Goal: Task Accomplishment & Management: Manage account settings

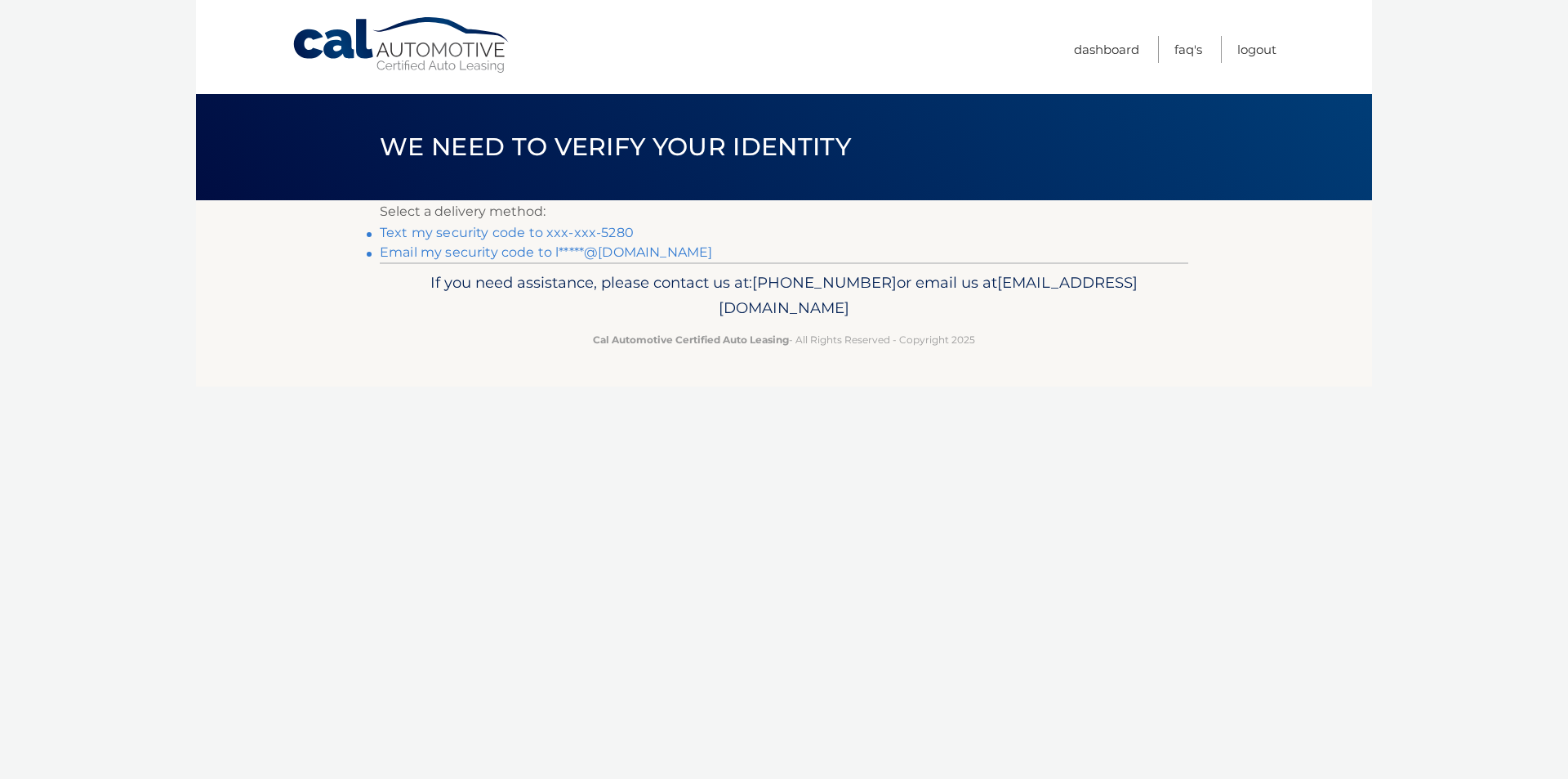
click at [506, 229] on link "Text my security code to xxx-xxx-5280" at bounding box center [507, 232] width 254 height 16
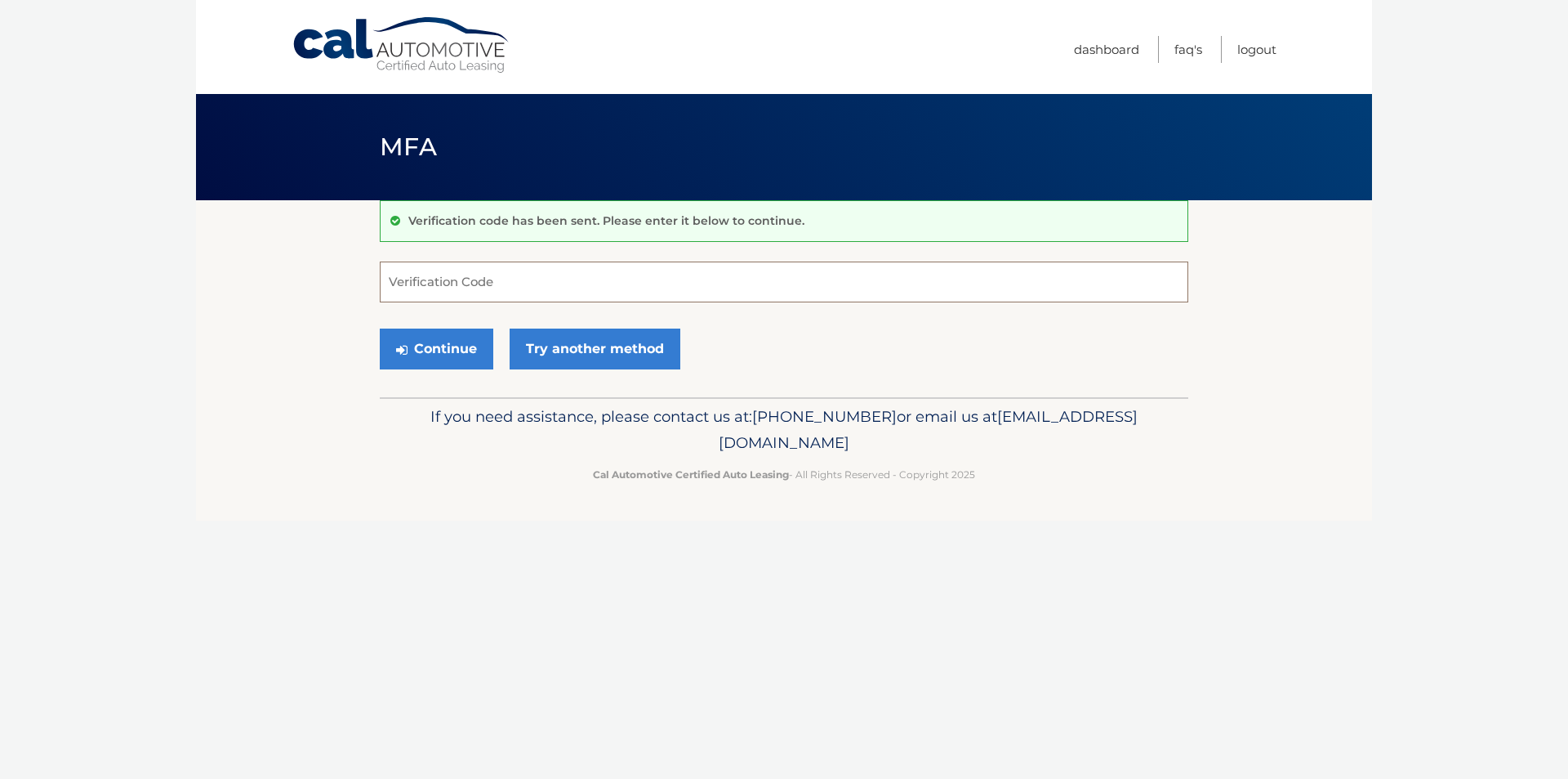
click at [475, 283] on input "Verification Code" at bounding box center [784, 282] width 809 height 41
type input "411432"
click at [429, 352] on button "Continue" at bounding box center [437, 349] width 114 height 41
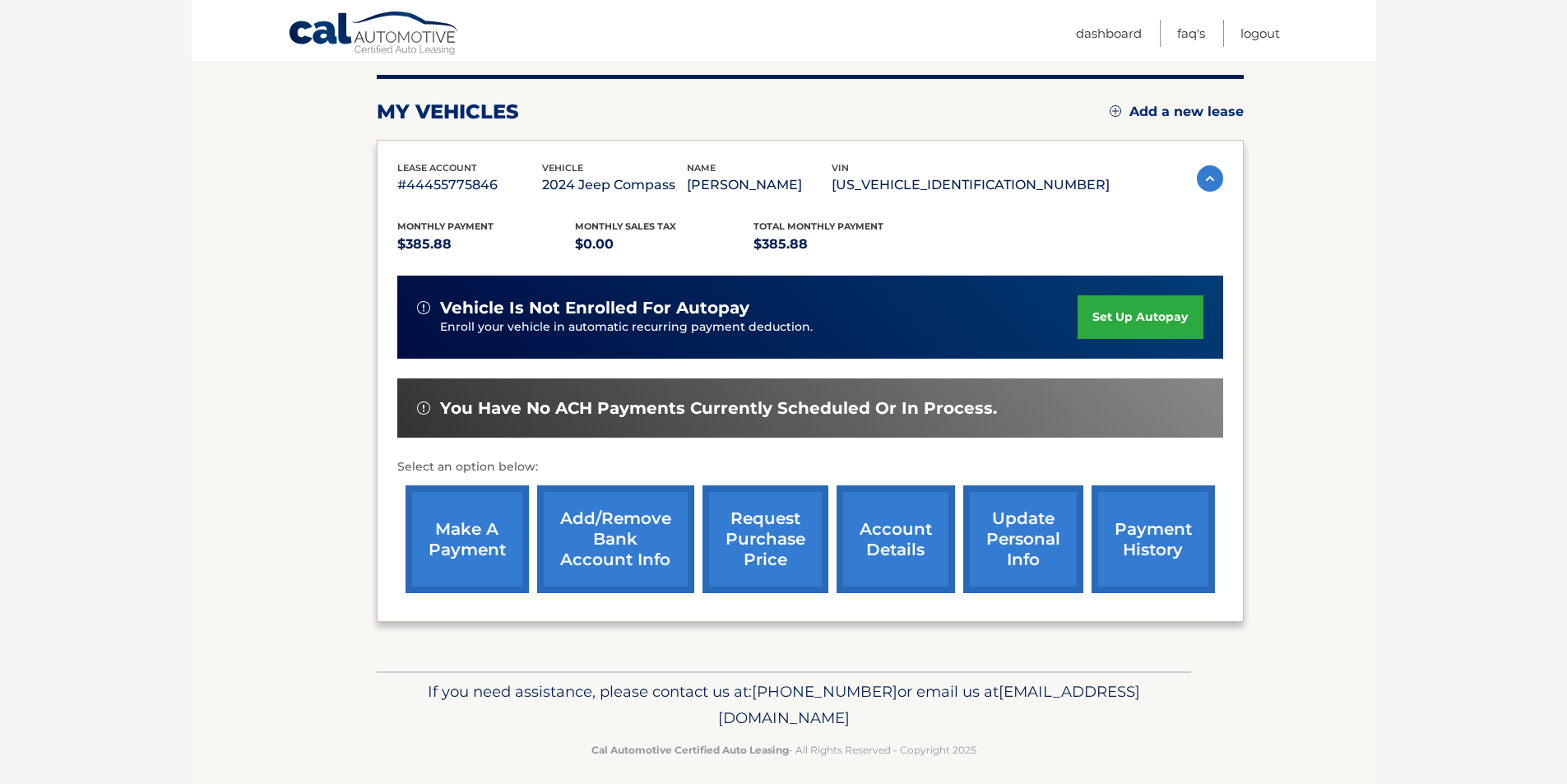
scroll to position [213, 0]
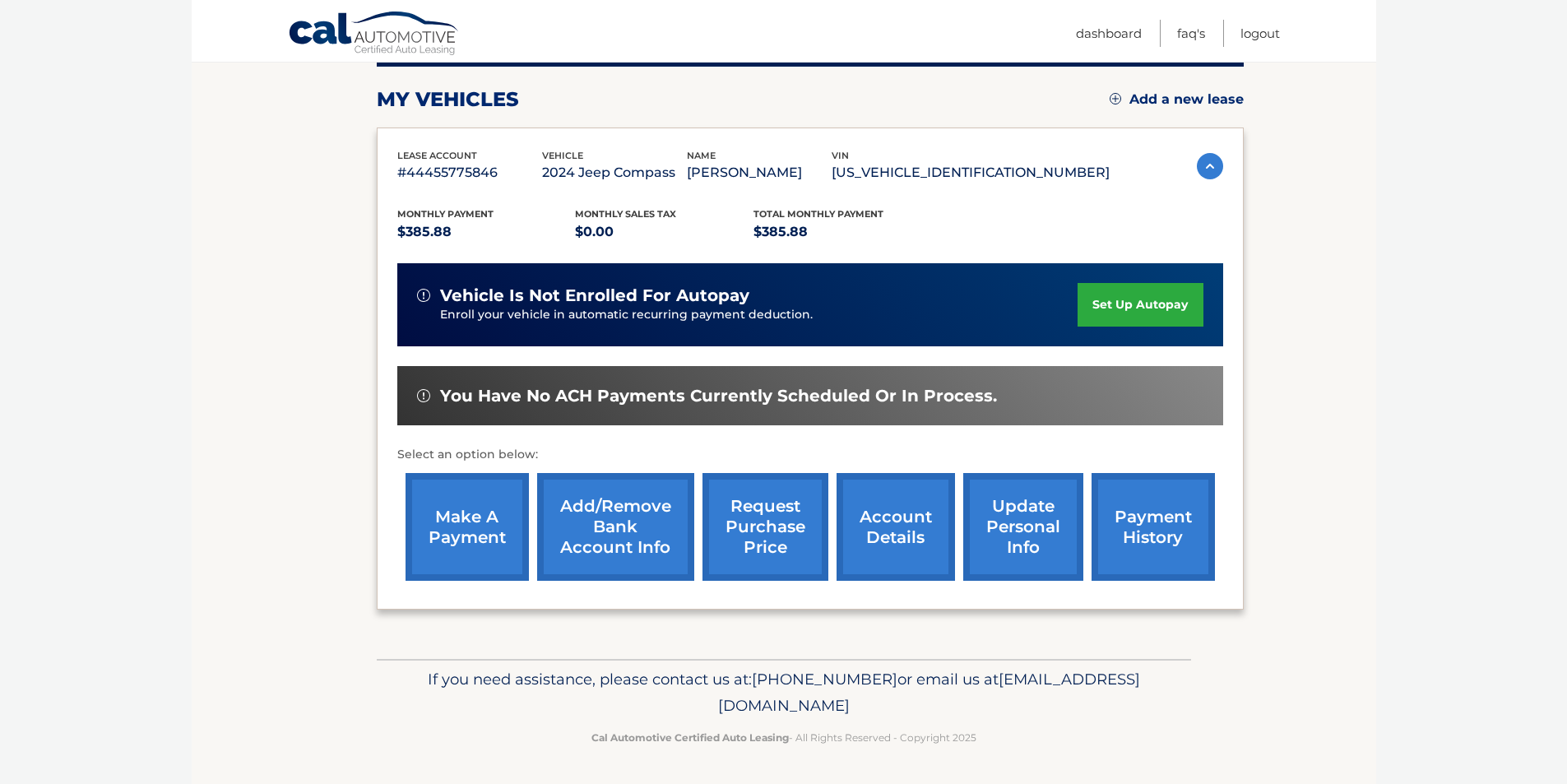
click at [458, 510] on link "make a payment" at bounding box center [467, 527] width 123 height 108
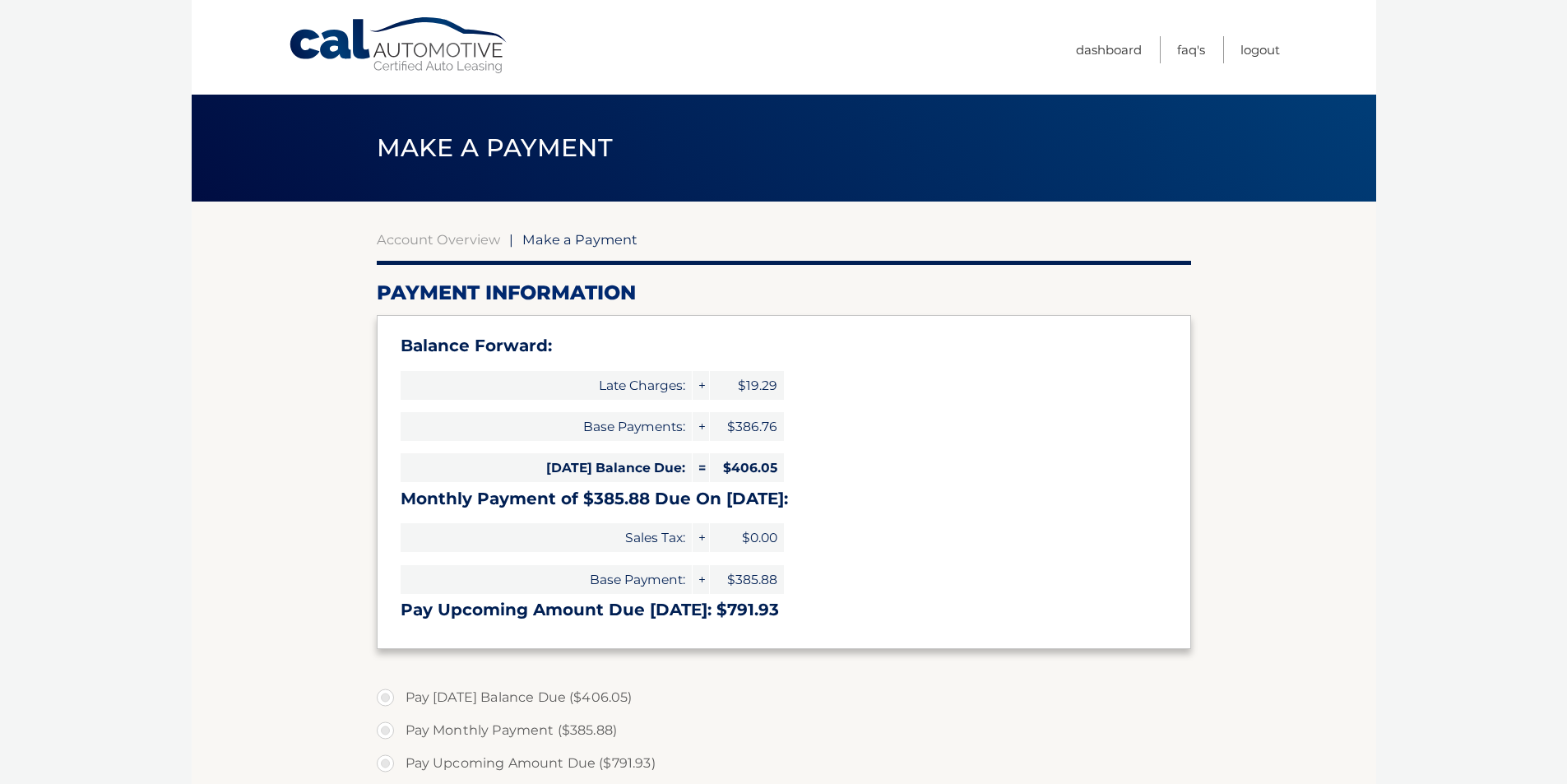
select select "MGQ0MmU0MDAtYzYyMC00YWQ5LTk5ZTMtMzA3Y2ExNGZjNTQ0"
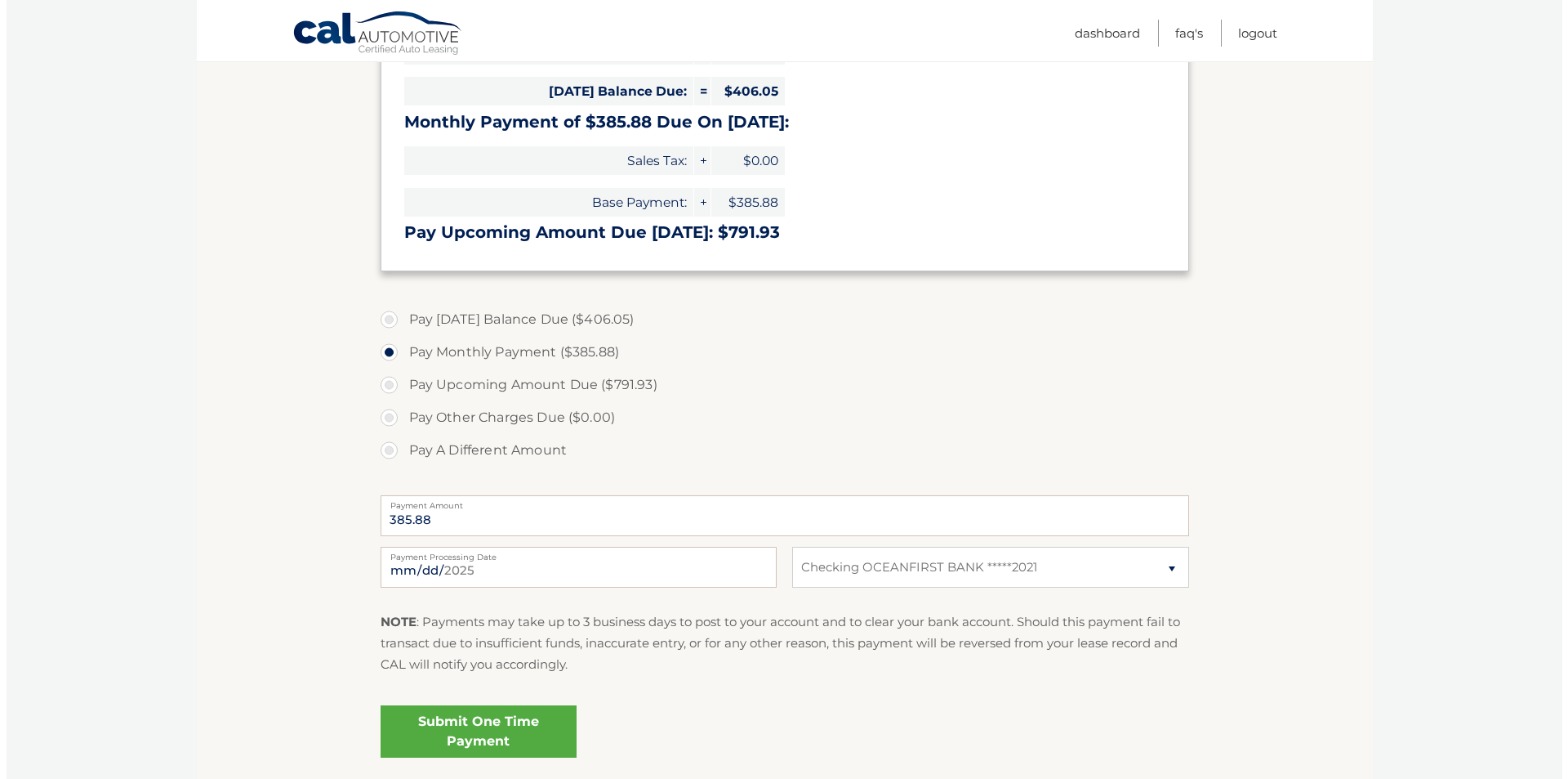
scroll to position [490, 0]
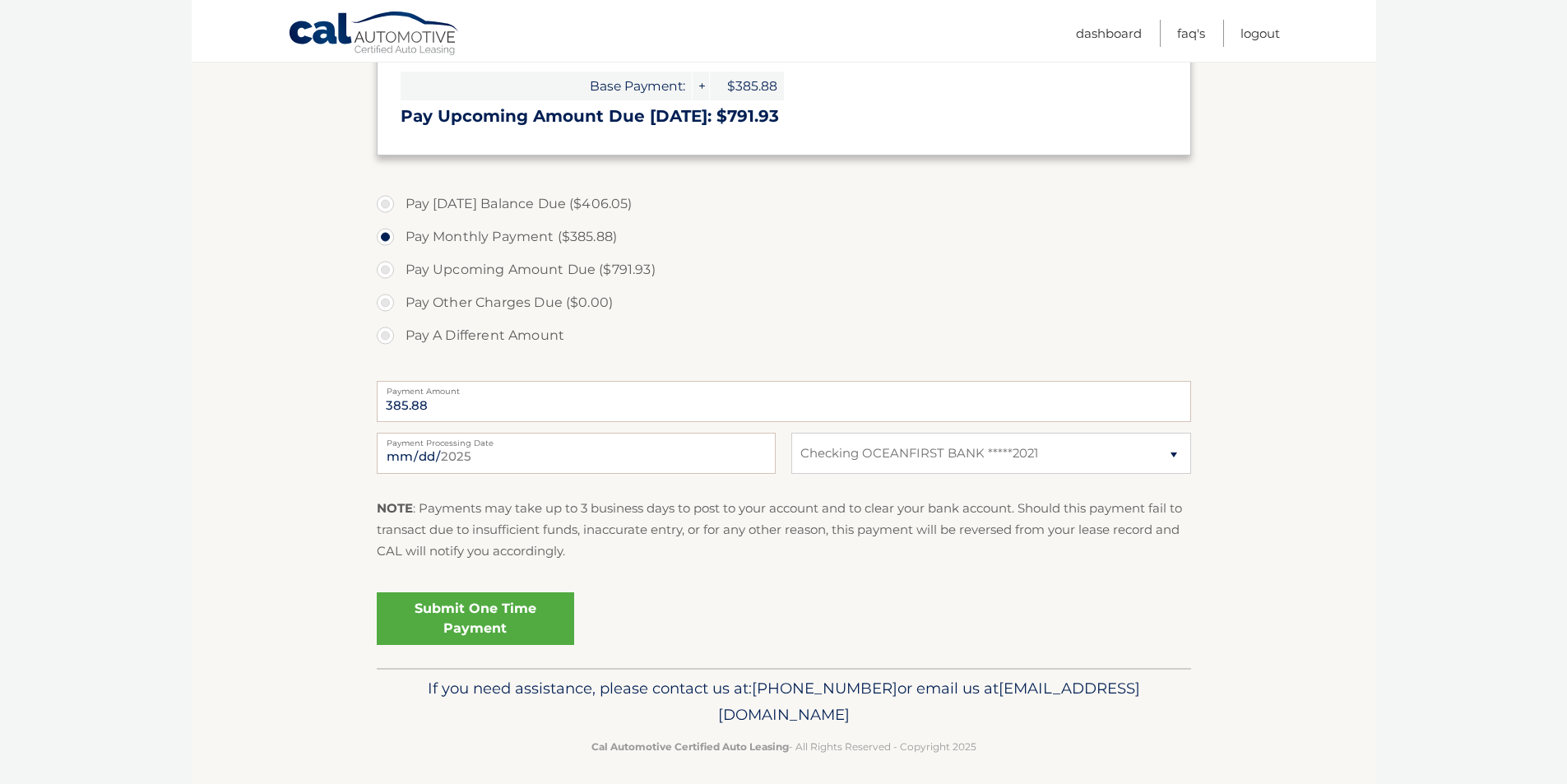
click at [471, 606] on link "Submit One Time Payment" at bounding box center [475, 618] width 198 height 53
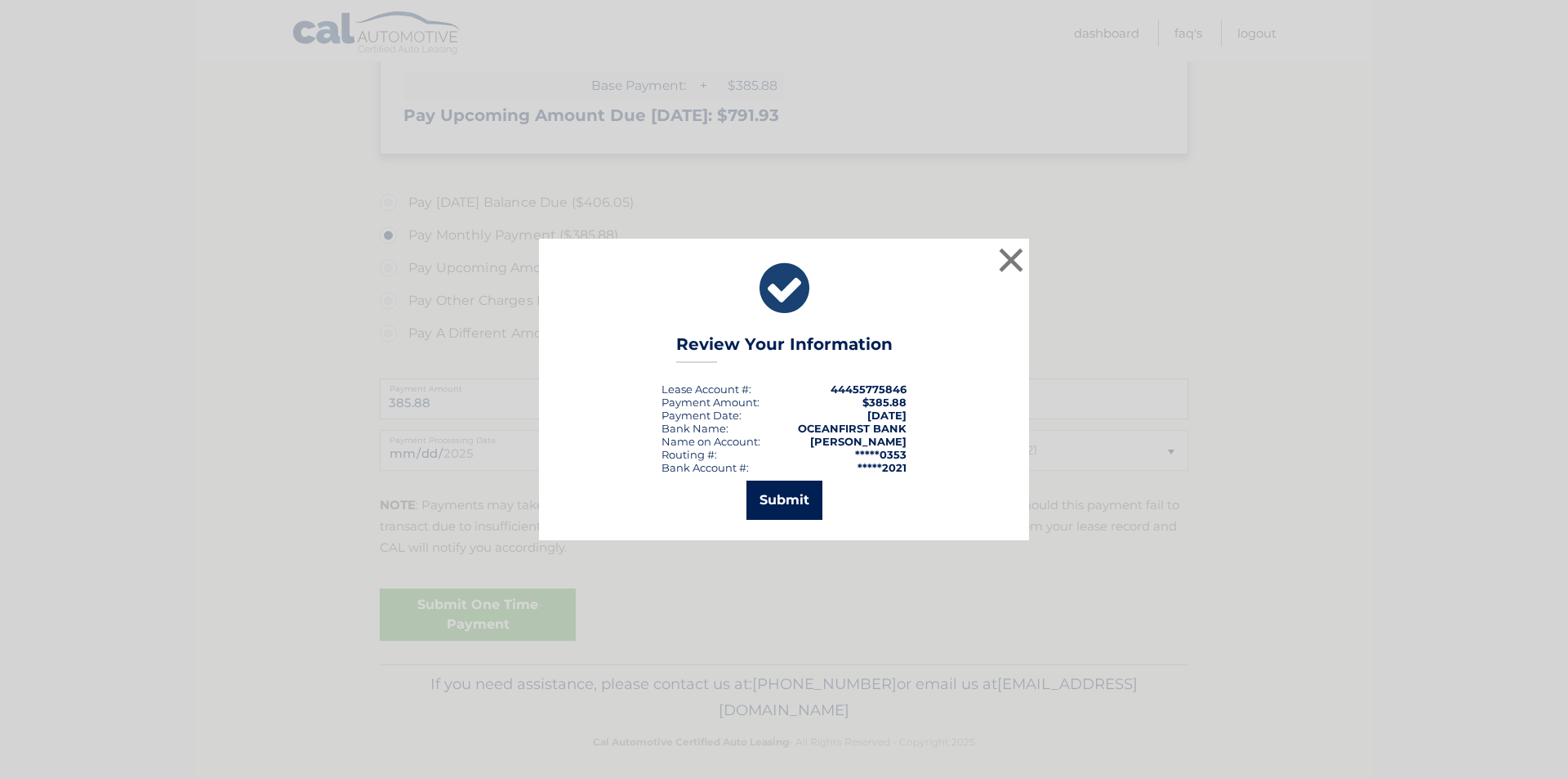
click at [783, 495] on button "Submit" at bounding box center [784, 500] width 76 height 39
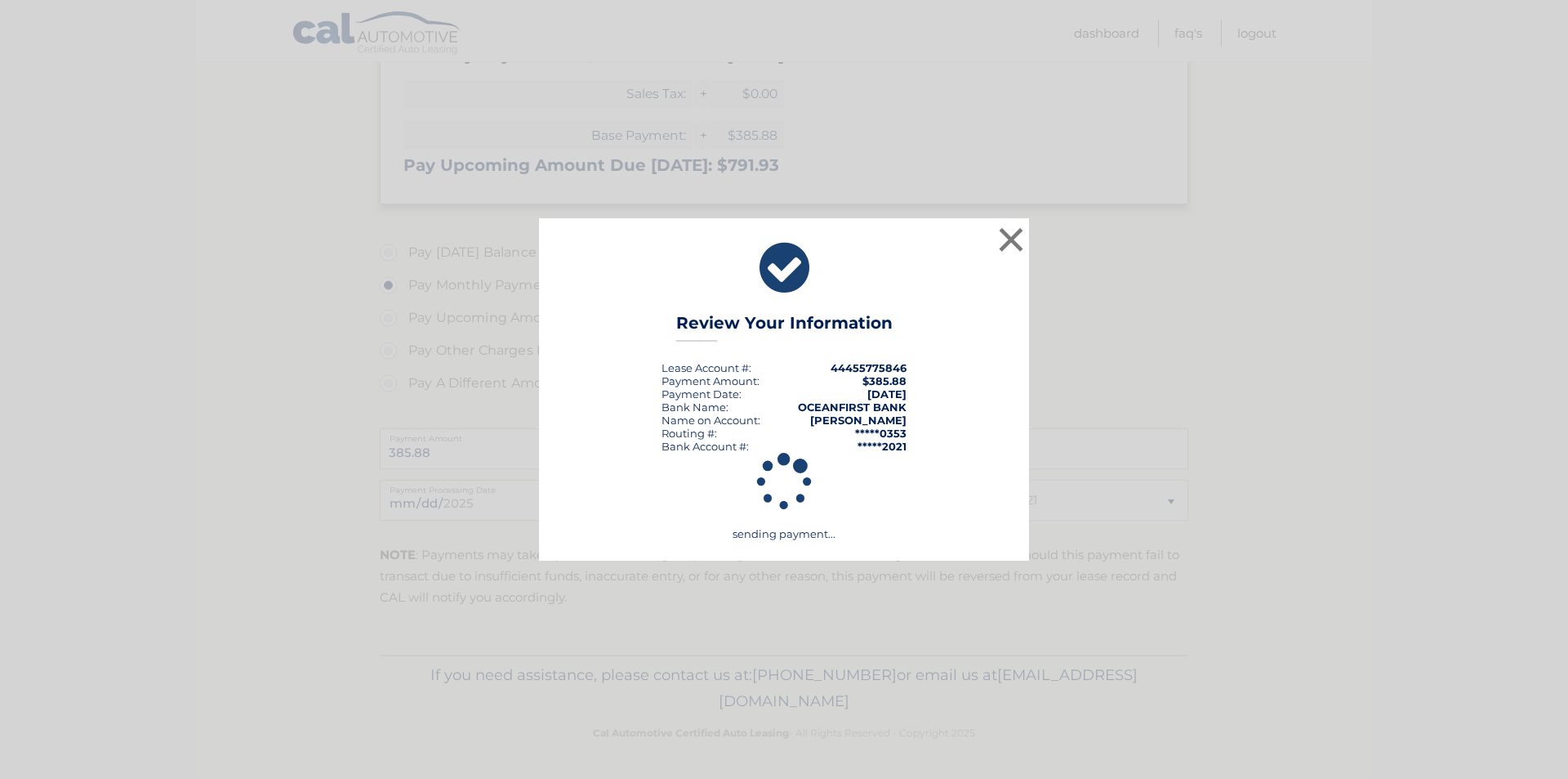
scroll to position [440, 0]
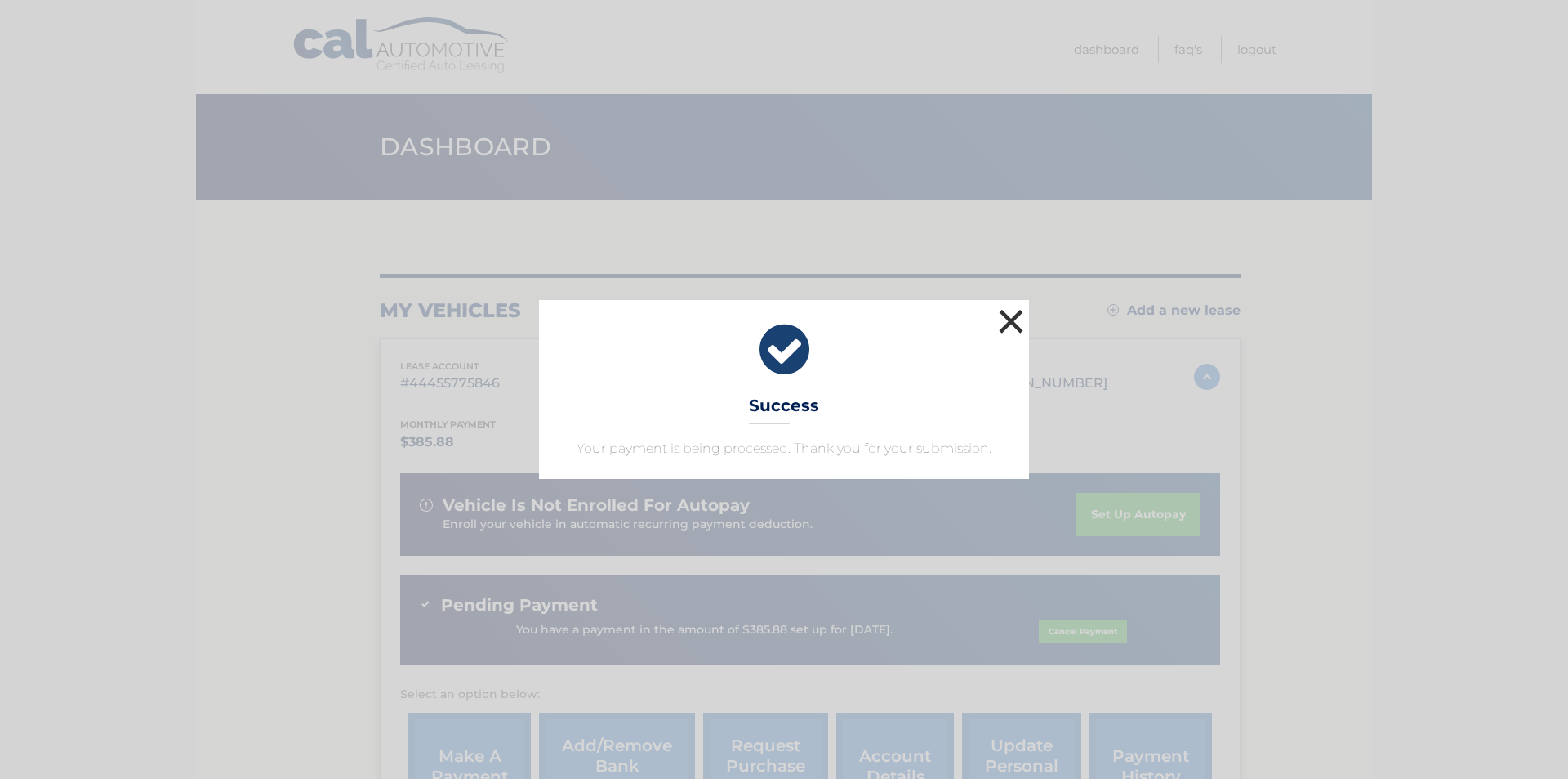
click at [1012, 328] on button "×" at bounding box center [1011, 320] width 32 height 32
